Goal: Transaction & Acquisition: Purchase product/service

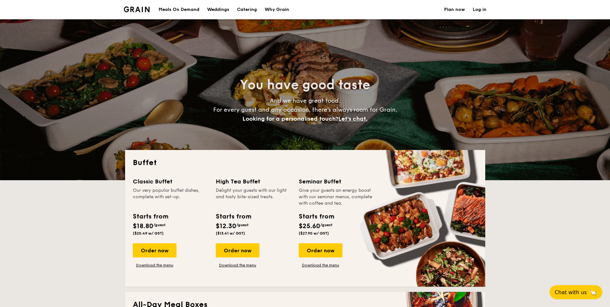
select select
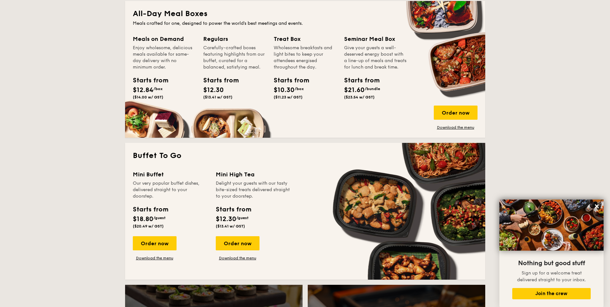
scroll to position [225, 0]
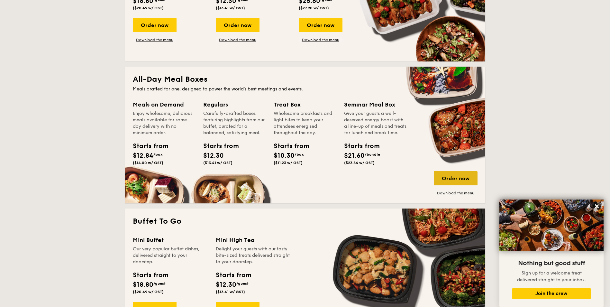
click at [459, 178] on div "Order now" at bounding box center [456, 178] width 44 height 14
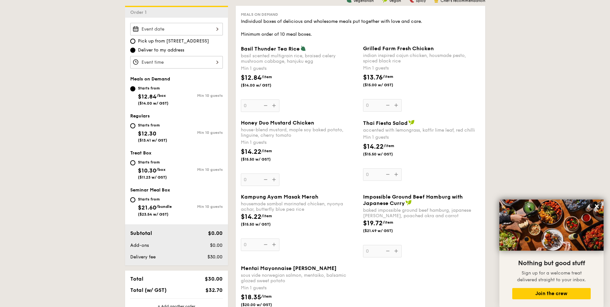
scroll to position [97, 0]
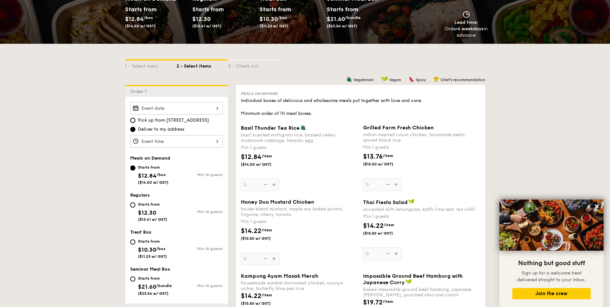
click at [273, 184] on div "Basil Thunder Tea [PERSON_NAME] scented multigrain rice, braised celery mushroo…" at bounding box center [299, 158] width 117 height 67
click at [273, 184] on input "0" at bounding box center [260, 185] width 39 height 13
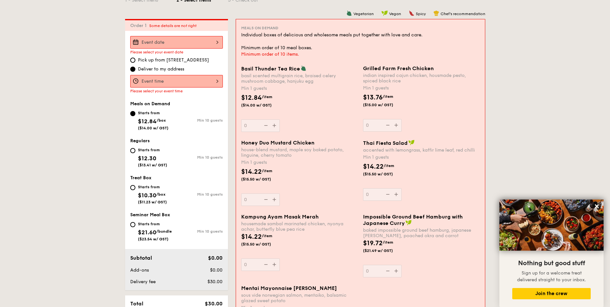
scroll to position [172, 0]
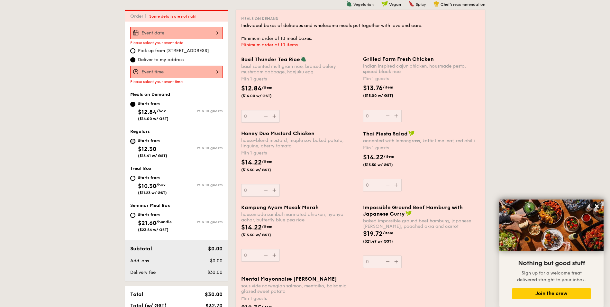
click at [133, 139] on input "Starts from $12.30 ($13.41 w/ GST) Min 10 guests" at bounding box center [132, 141] width 5 height 5
radio input "true"
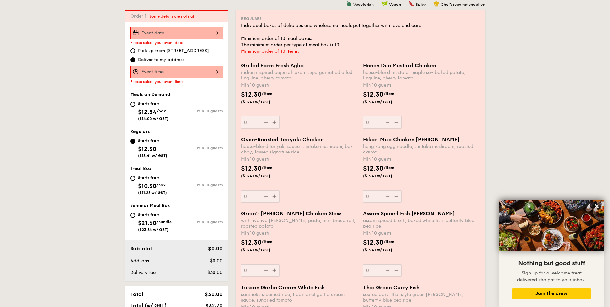
click at [154, 71] on div at bounding box center [176, 72] width 93 height 13
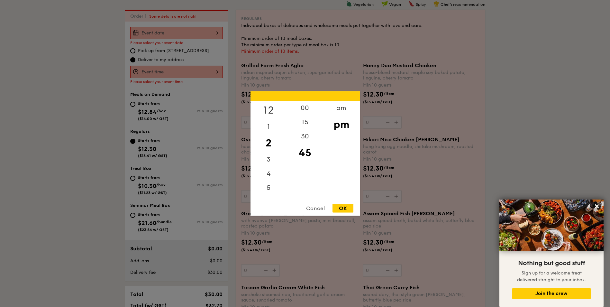
click at [270, 111] on div "12" at bounding box center [269, 110] width 36 height 19
drag, startPoint x: 270, startPoint y: 142, endPoint x: 270, endPoint y: 157, distance: 15.5
click at [270, 157] on div "12 1 2 3 4 5 6 7 8 9 10 11" at bounding box center [269, 150] width 36 height 98
drag, startPoint x: 270, startPoint y: 157, endPoint x: 270, endPoint y: 179, distance: 21.6
click at [270, 179] on div "4" at bounding box center [269, 171] width 36 height 19
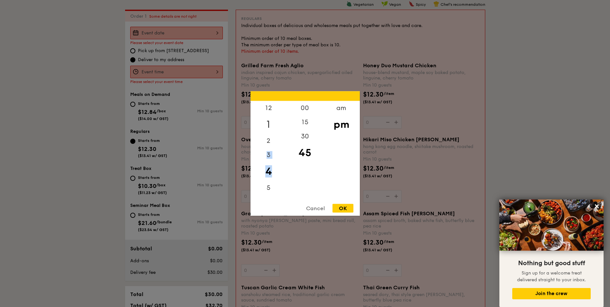
drag, startPoint x: 271, startPoint y: 148, endPoint x: 269, endPoint y: 121, distance: 27.1
click at [269, 121] on div "12 1 2 3 4 5 6 7 8 9 10 11" at bounding box center [269, 150] width 36 height 98
click at [274, 193] on div "11" at bounding box center [269, 192] width 36 height 14
click at [268, 191] on div "11" at bounding box center [269, 192] width 36 height 14
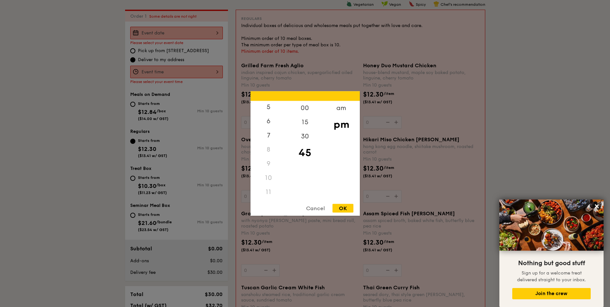
click at [156, 45] on div at bounding box center [305, 153] width 610 height 307
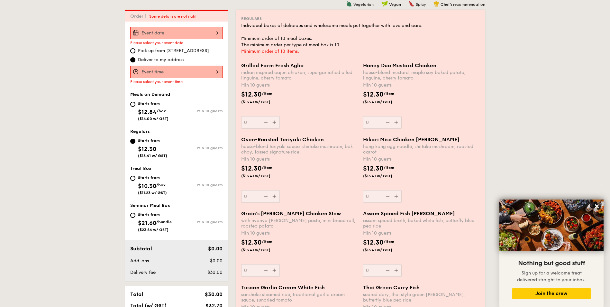
click at [171, 32] on div at bounding box center [305, 153] width 610 height 307
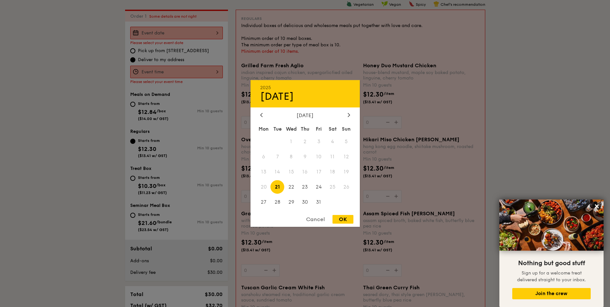
click at [171, 33] on div "2025 Oct [DATE] Tue Wed Thu Fri Sat Sun 1 2 3 4 5 6 7 8 9 10 11 12 13 14 15 16 …" at bounding box center [176, 33] width 93 height 13
click at [346, 115] on div "[DATE]" at bounding box center [305, 115] width 90 height 6
click at [347, 115] on div "[DATE]" at bounding box center [305, 115] width 109 height 6
click at [347, 115] on div at bounding box center [349, 115] width 6 height 6
click at [302, 186] on span "20" at bounding box center [305, 187] width 14 height 14
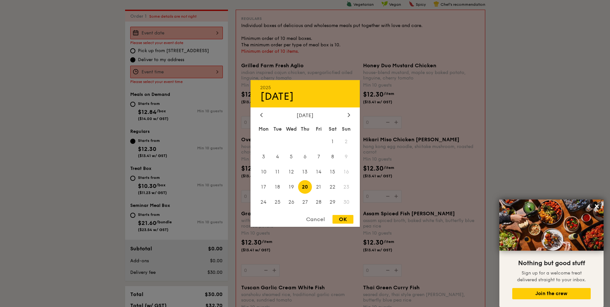
click at [346, 218] on div "OK" at bounding box center [343, 219] width 21 height 9
type input "[DATE]"
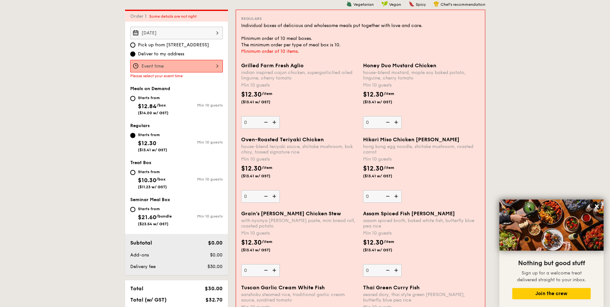
click at [175, 66] on div at bounding box center [176, 66] width 93 height 13
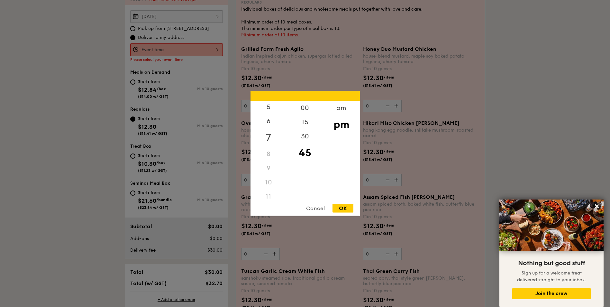
scroll to position [204, 0]
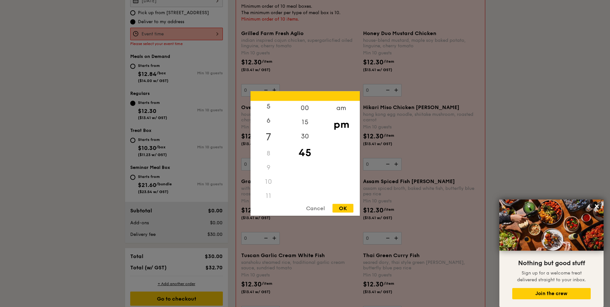
click at [271, 137] on div "7" at bounding box center [269, 137] width 36 height 19
click at [337, 110] on div "am" at bounding box center [341, 110] width 36 height 19
click at [269, 188] on div "10" at bounding box center [269, 179] width 36 height 19
click at [269, 194] on div "11" at bounding box center [269, 198] width 36 height 19
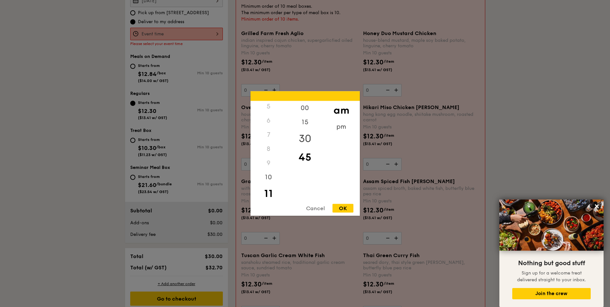
click at [304, 144] on div "30" at bounding box center [305, 138] width 36 height 19
click at [348, 207] on div "OK" at bounding box center [343, 208] width 21 height 9
type input "11:30AM"
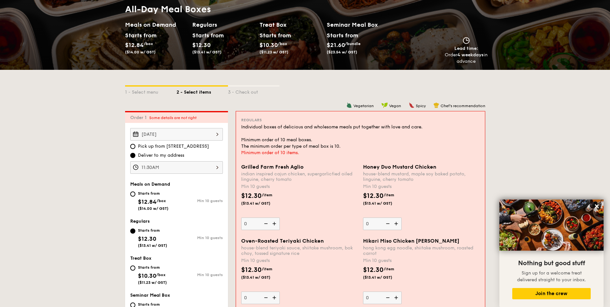
scroll to position [107, 0]
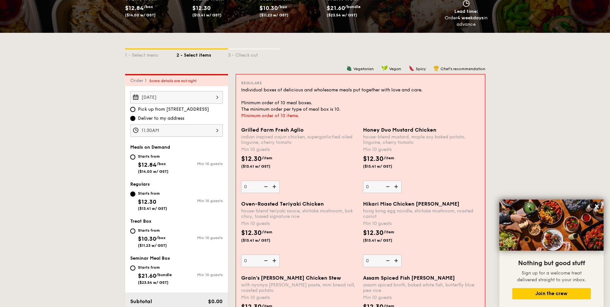
click at [274, 261] on img at bounding box center [275, 261] width 10 height 12
click at [274, 261] on input "0" at bounding box center [260, 261] width 39 height 13
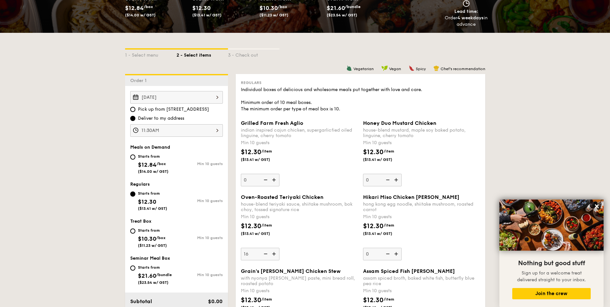
click at [309, 228] on div "$12.30 /item ($13.41 w/ GST)" at bounding box center [299, 232] width 122 height 23
click at [280, 248] on input "16" at bounding box center [260, 254] width 39 height 13
click at [307, 234] on div "$12.30 /item ($13.41 w/ GST)" at bounding box center [299, 232] width 122 height 23
click at [280, 248] on input "16" at bounding box center [260, 254] width 39 height 13
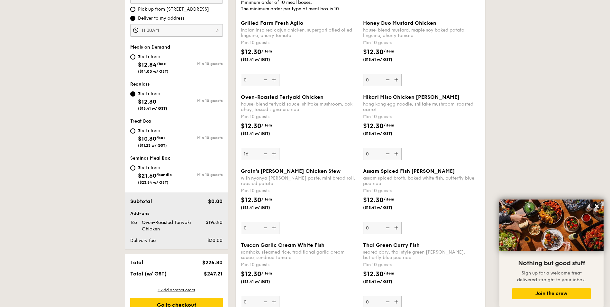
scroll to position [172, 0]
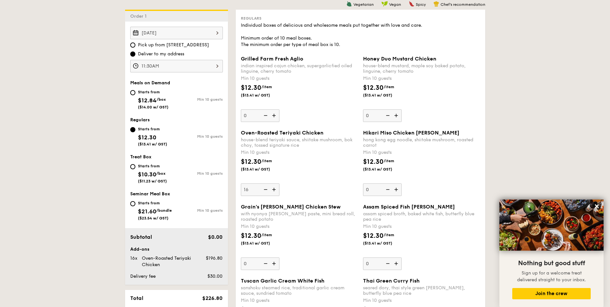
click at [275, 190] on img at bounding box center [275, 189] width 10 height 12
click at [275, 190] on input "16" at bounding box center [260, 189] width 39 height 13
click at [275, 190] on img at bounding box center [275, 189] width 10 height 12
click at [275, 190] on input "17" at bounding box center [260, 189] width 39 height 13
click at [275, 190] on img at bounding box center [275, 189] width 10 height 12
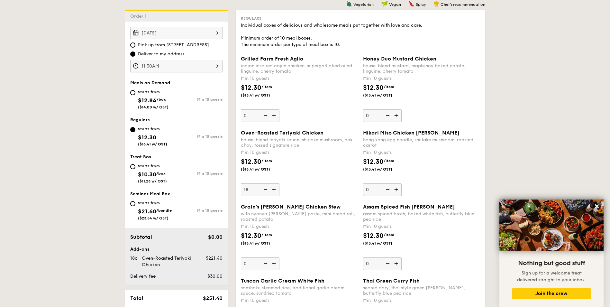
click at [275, 190] on input "18" at bounding box center [260, 189] width 39 height 13
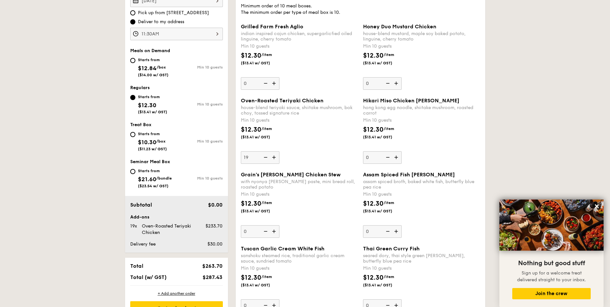
click at [266, 158] on img at bounding box center [265, 157] width 10 height 12
click at [266, 158] on input "19" at bounding box center [260, 157] width 39 height 13
click at [266, 158] on img at bounding box center [265, 157] width 10 height 12
click at [266, 158] on input "18" at bounding box center [260, 157] width 39 height 13
click at [266, 158] on img at bounding box center [265, 157] width 10 height 12
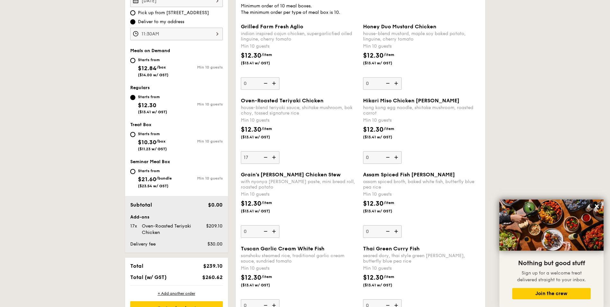
click at [266, 158] on input "17" at bounding box center [260, 157] width 39 height 13
type input "16"
